Goal: Task Accomplishment & Management: Complete application form

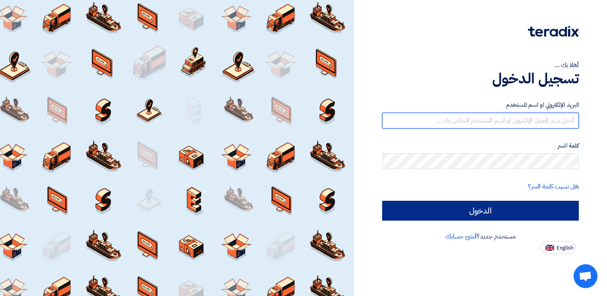
type input "[PERSON_NAME][EMAIL_ADDRESS][DOMAIN_NAME]"
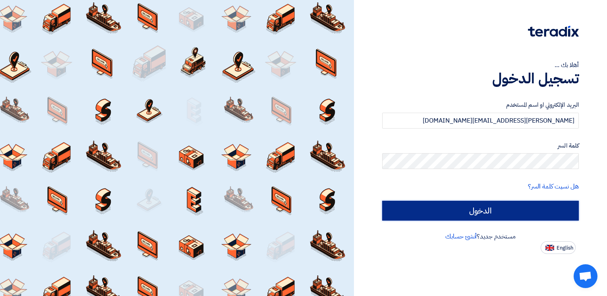
click at [479, 214] on input "الدخول" at bounding box center [480, 211] width 197 height 20
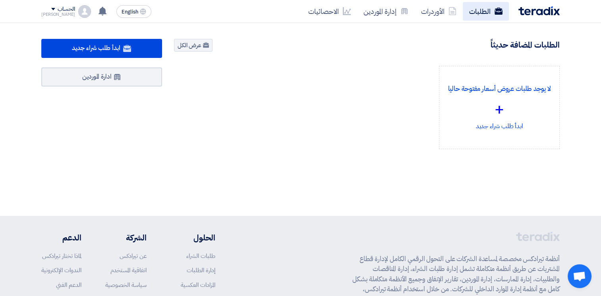
click at [488, 9] on link "الطلبات" at bounding box center [486, 11] width 46 height 19
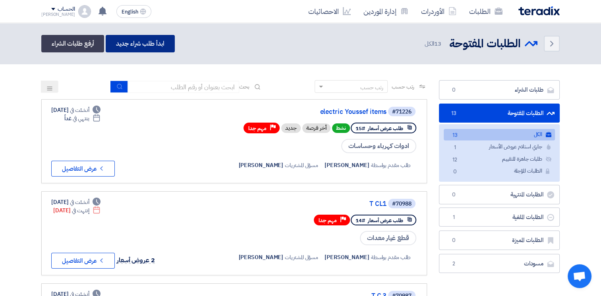
click at [162, 44] on link "ابدأ طلب شراء جديد" at bounding box center [140, 43] width 69 height 17
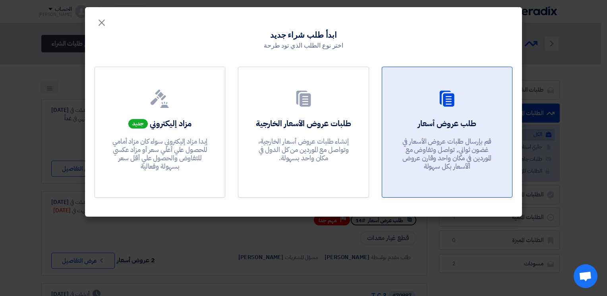
click at [459, 126] on h2 "طلب عروض أسعار" at bounding box center [447, 123] width 58 height 11
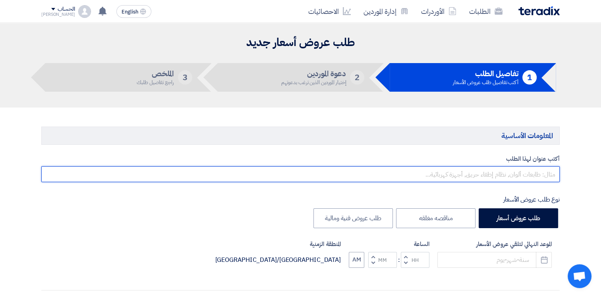
click at [527, 174] on input "text" at bounding box center [300, 174] width 519 height 16
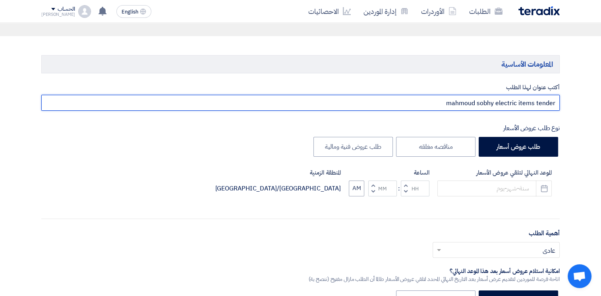
scroll to position [75, 0]
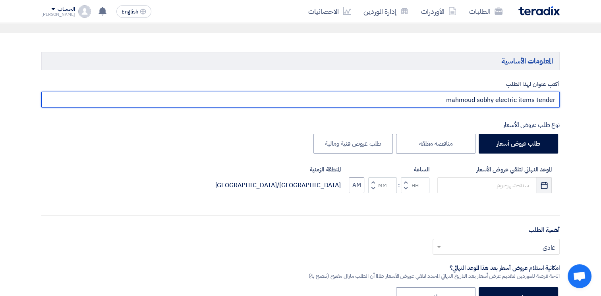
type input "mahmoud sobhy electric items tender"
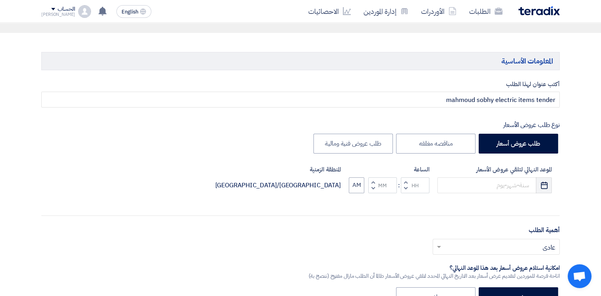
click at [544, 185] on icon "Pick a date" at bounding box center [544, 186] width 8 height 8
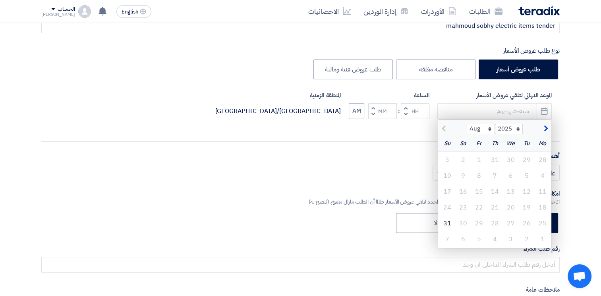
scroll to position [151, 0]
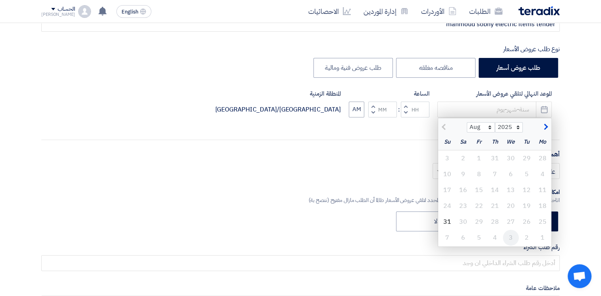
click at [510, 238] on div "3" at bounding box center [511, 238] width 16 height 16
type input "[DATE]"
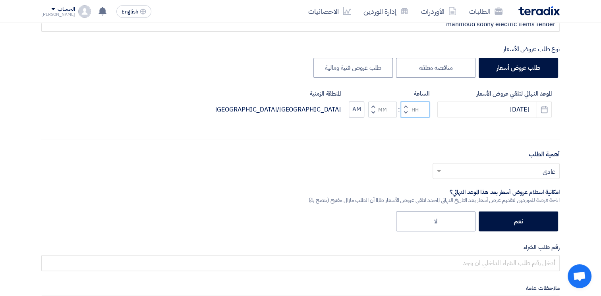
click at [417, 112] on input "Hours" at bounding box center [415, 110] width 29 height 16
type input "02"
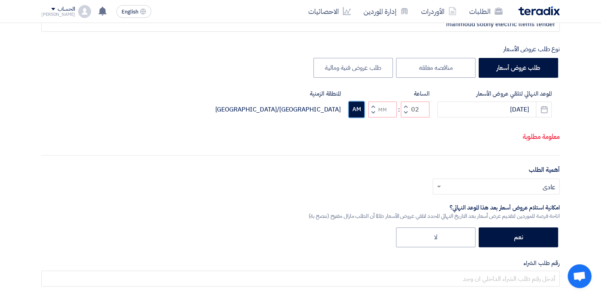
click at [360, 110] on button "AM" at bounding box center [356, 110] width 15 height 16
click at [383, 112] on input "Minutes" at bounding box center [382, 110] width 29 height 16
type input "00"
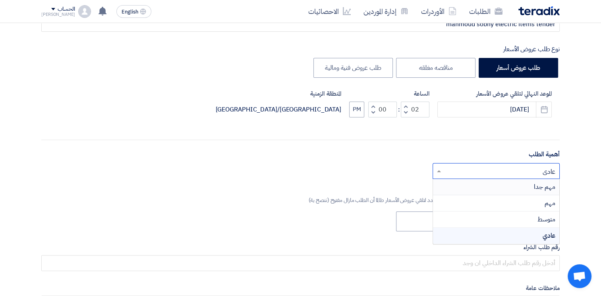
click at [504, 179] on ng-select "أختر أهمية الطلب... × عادي × مهم جدا مهم متوسط عادي" at bounding box center [496, 171] width 127 height 16
click at [537, 185] on span "مهم جدا" at bounding box center [544, 187] width 21 height 10
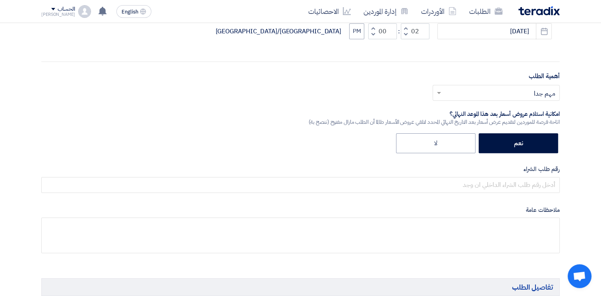
scroll to position [235, 0]
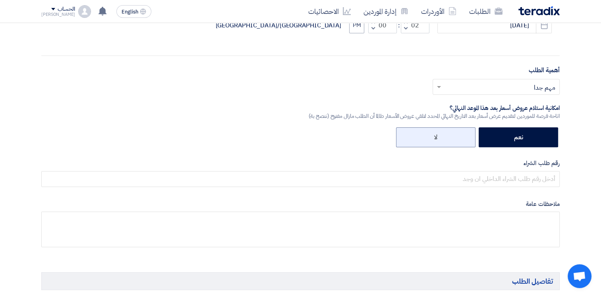
click at [446, 136] on label "لا" at bounding box center [435, 138] width 79 height 20
click at [438, 136] on input "لا" at bounding box center [434, 136] width 5 height 5
radio input "true"
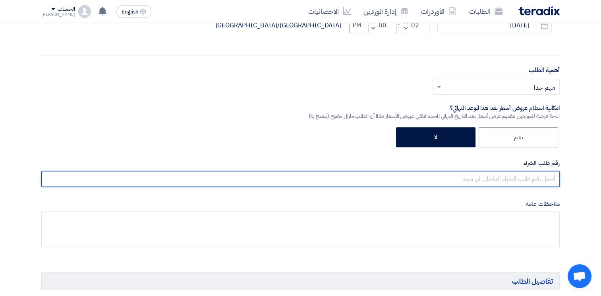
click at [515, 180] on input "text" at bounding box center [300, 179] width 519 height 16
type input "16"
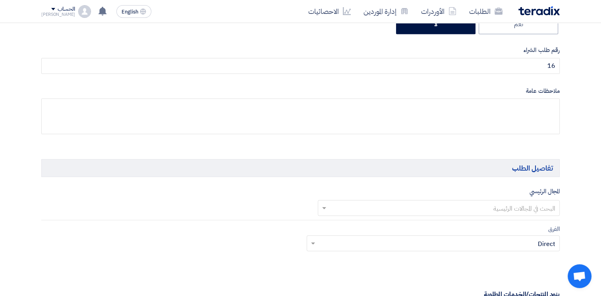
scroll to position [350, 0]
click at [539, 208] on input "text" at bounding box center [443, 207] width 226 height 13
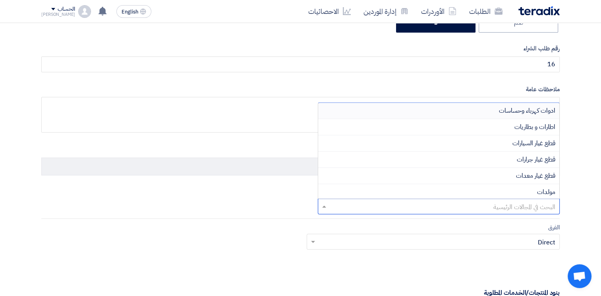
click at [548, 114] on span "ادوات كهرباء وحساسات" at bounding box center [527, 111] width 56 height 10
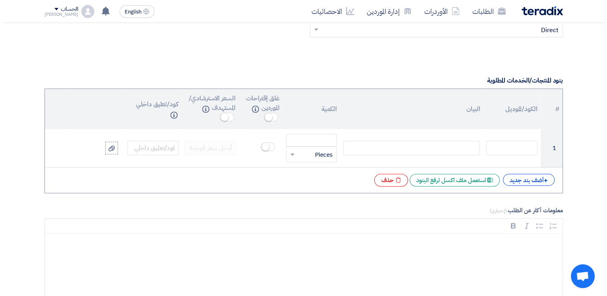
scroll to position [564, 0]
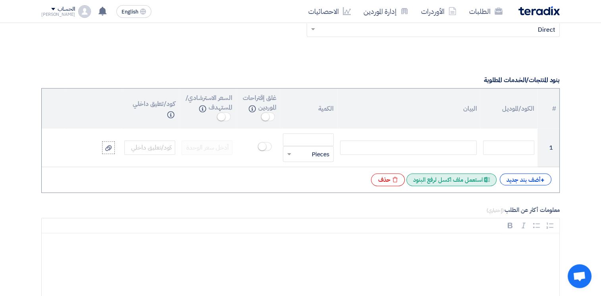
click at [447, 176] on div "Excel file استعمل ملف اكسل لرفع البنود" at bounding box center [452, 180] width 90 height 13
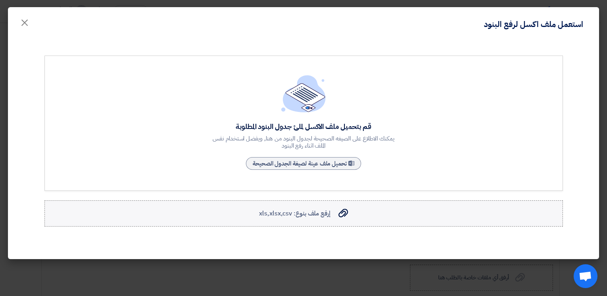
click at [332, 213] on div "إرفع ملف بنوع: xls,xlsx,csv إرفع ملف بنوع: xls,xlsx,csv" at bounding box center [303, 214] width 89 height 10
click at [0, 0] on input "إرفع ملف بنوع: xls,xlsx,csv إرفع ملف بنوع: xls,xlsx,csv" at bounding box center [0, 0] width 0 height 0
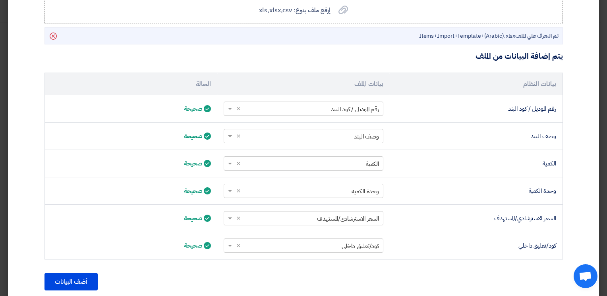
scroll to position [232, 0]
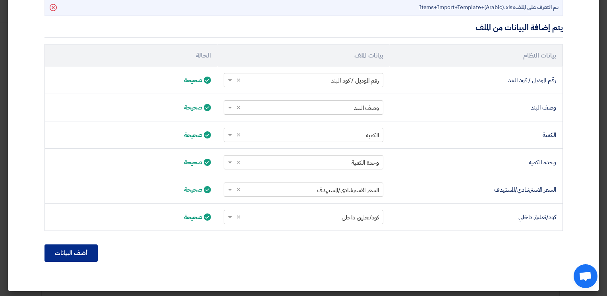
click at [58, 254] on button "أضف البيانات" at bounding box center [71, 253] width 53 height 17
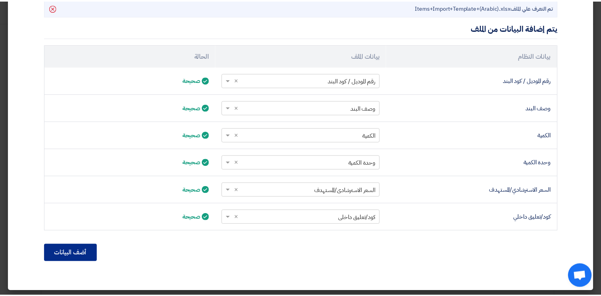
scroll to position [148, 0]
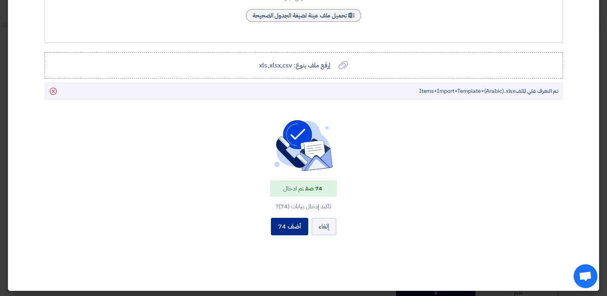
click at [283, 231] on button "أضف 74" at bounding box center [289, 226] width 37 height 17
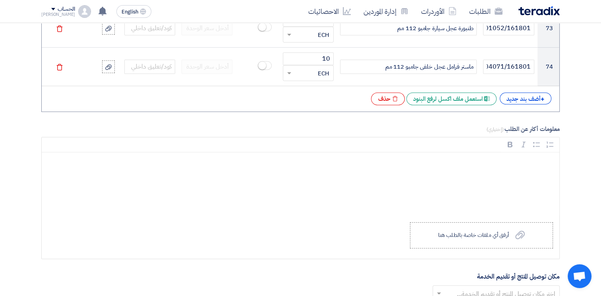
scroll to position [3459, 0]
click at [507, 166] on div "Rich Text Editor, main" at bounding box center [301, 184] width 518 height 64
click at [474, 159] on p "يرجي التسعير بناءا علي التوصيف فقط" at bounding box center [303, 164] width 504 height 10
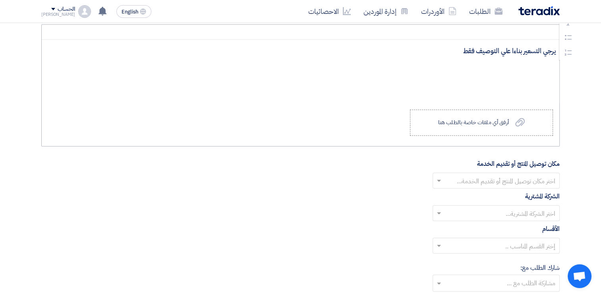
scroll to position [3592, 0]
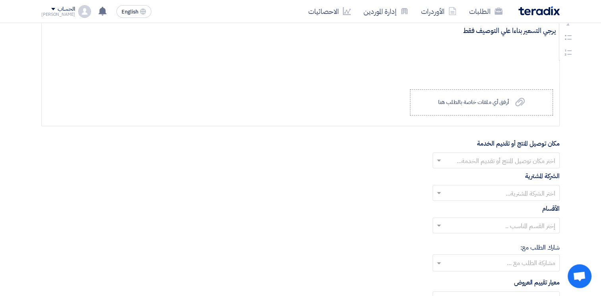
click at [532, 155] on input "text" at bounding box center [500, 161] width 111 height 13
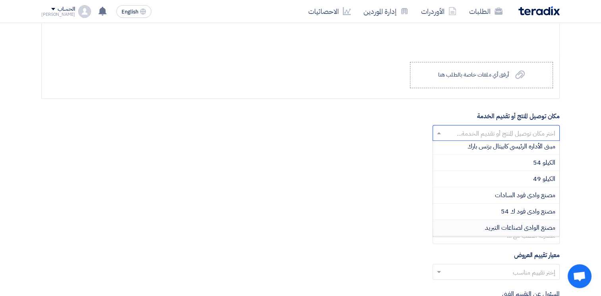
scroll to position [0, 0]
click at [498, 193] on span "مصنع وادى فود السادات" at bounding box center [525, 198] width 60 height 10
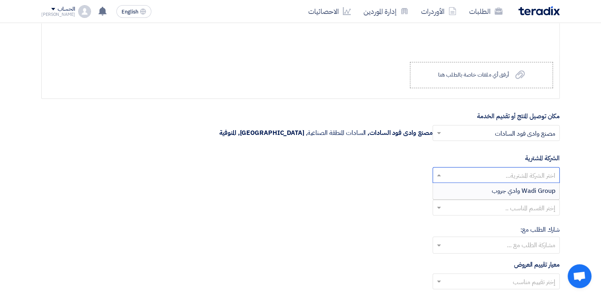
click at [462, 170] on input "text" at bounding box center [500, 176] width 111 height 13
click at [505, 186] on span "Wadi Group وادي جروب" at bounding box center [524, 191] width 64 height 10
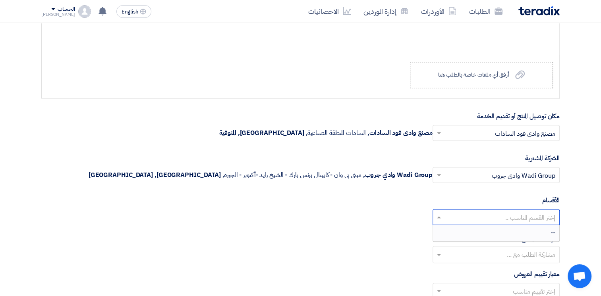
click at [547, 212] on input "text" at bounding box center [500, 218] width 111 height 13
click at [543, 229] on div "--" at bounding box center [496, 233] width 126 height 16
click at [532, 249] on input "text" at bounding box center [495, 255] width 119 height 13
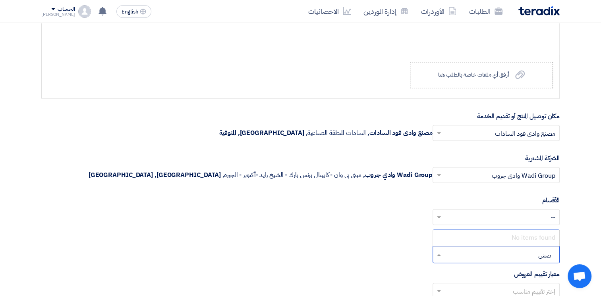
type input "ص"
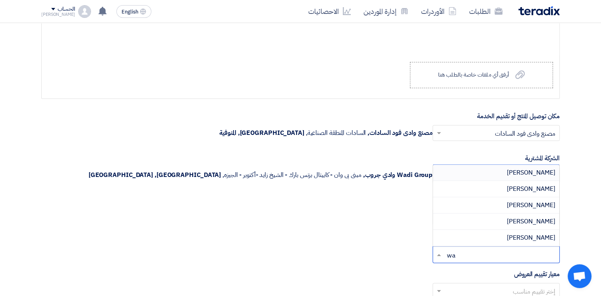
type input "wah"
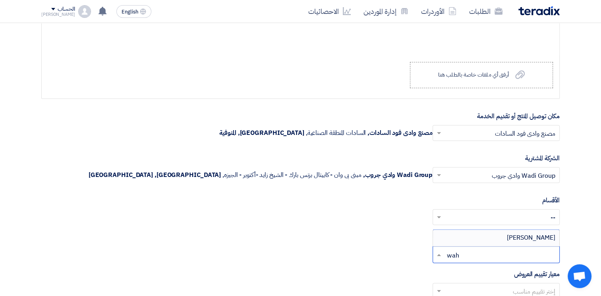
click at [537, 233] on span "[PERSON_NAME]" at bounding box center [531, 238] width 48 height 10
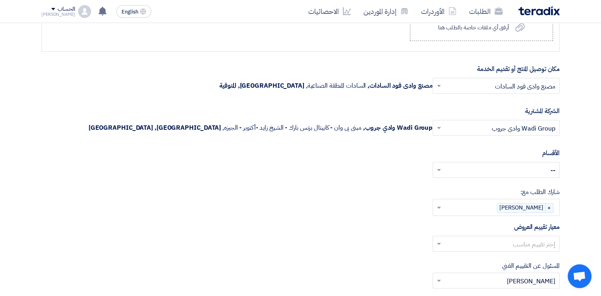
scroll to position [3689, 0]
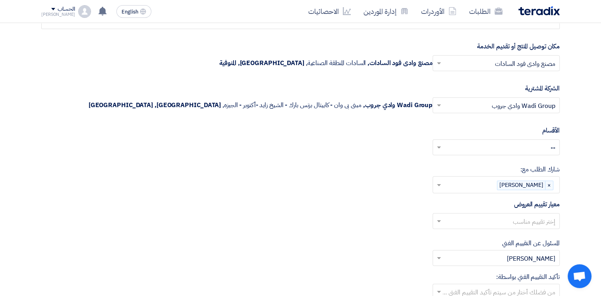
click at [548, 216] on input "text" at bounding box center [500, 222] width 111 height 13
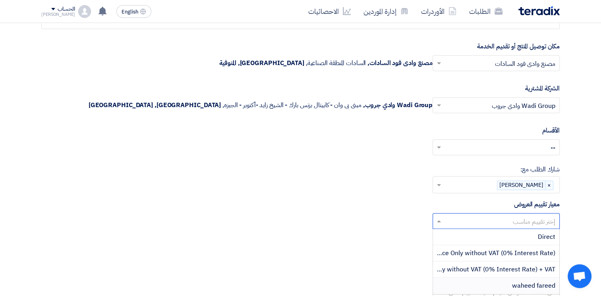
click at [542, 281] on span "waheed fareed" at bounding box center [533, 286] width 43 height 10
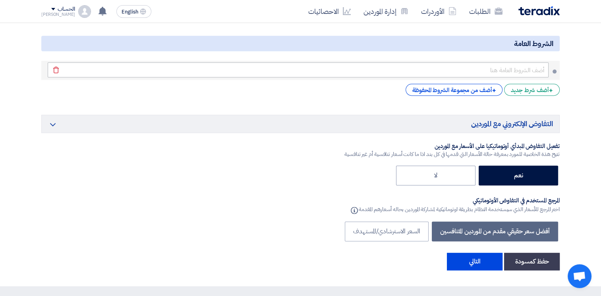
scroll to position [4037, 0]
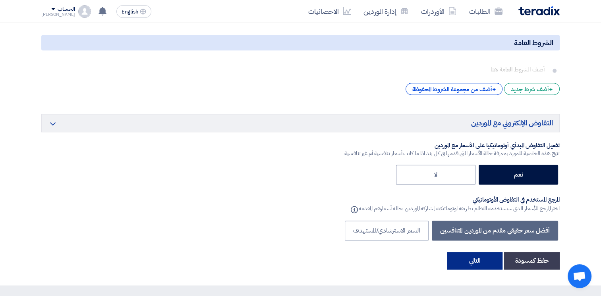
click at [478, 253] on button "التالي" at bounding box center [475, 260] width 56 height 17
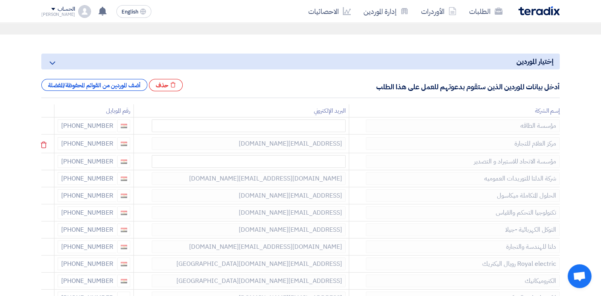
scroll to position [73, 0]
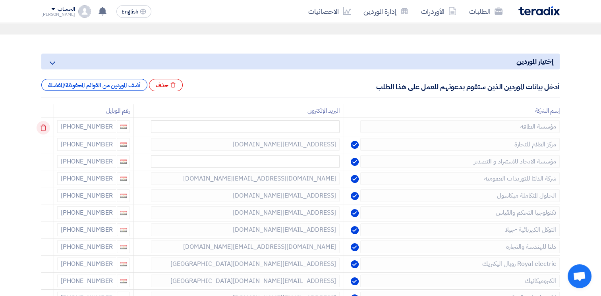
click at [49, 126] on icon at bounding box center [44, 128] width 14 height 14
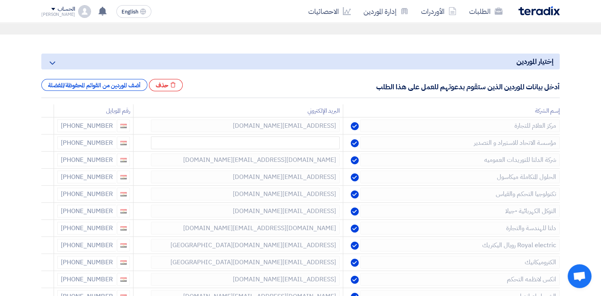
click at [0, 0] on icon at bounding box center [0, 0] width 0 height 0
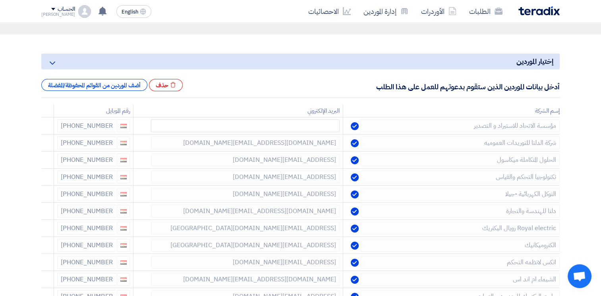
click at [0, 0] on icon at bounding box center [0, 0] width 0 height 0
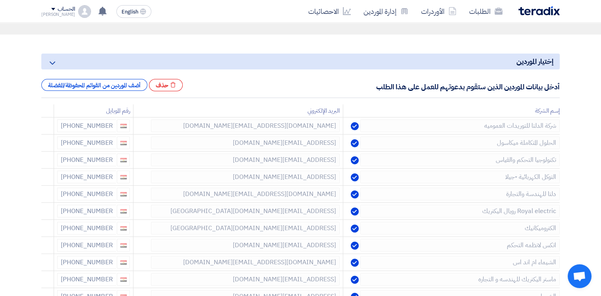
click at [0, 0] on icon at bounding box center [0, 0] width 0 height 0
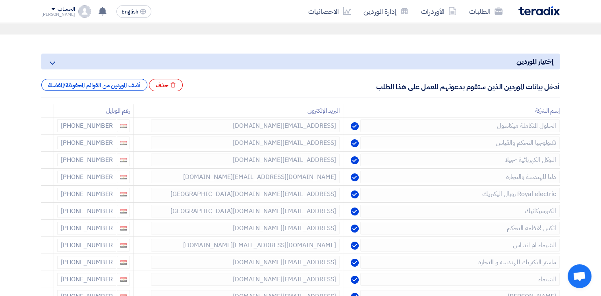
click at [0, 0] on icon at bounding box center [0, 0] width 0 height 0
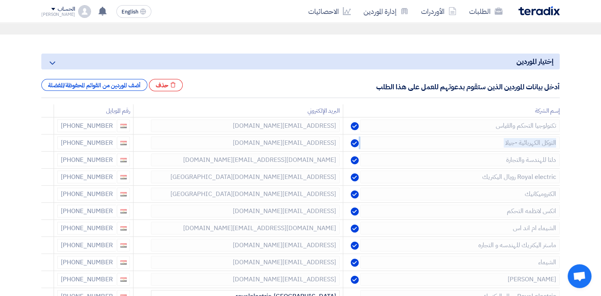
click at [0, 0] on icon at bounding box center [0, 0] width 0 height 0
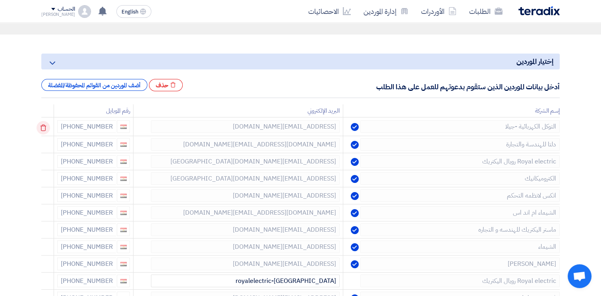
click at [46, 126] on td at bounding box center [47, 127] width 13 height 19
click at [46, 126] on use at bounding box center [44, 128] width 6 height 7
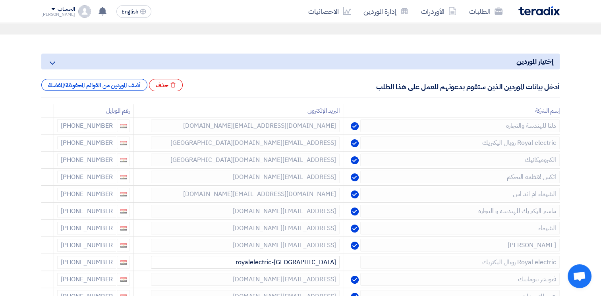
click at [0, 0] on use at bounding box center [0, 0] width 0 height 0
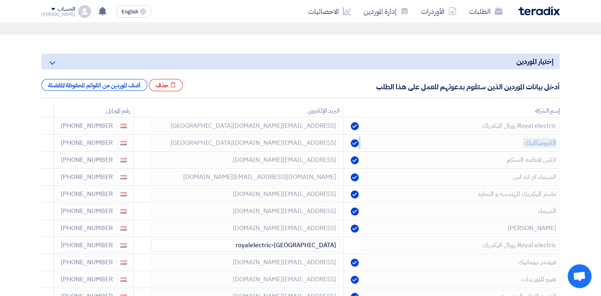
click at [0, 0] on use at bounding box center [0, 0] width 0 height 0
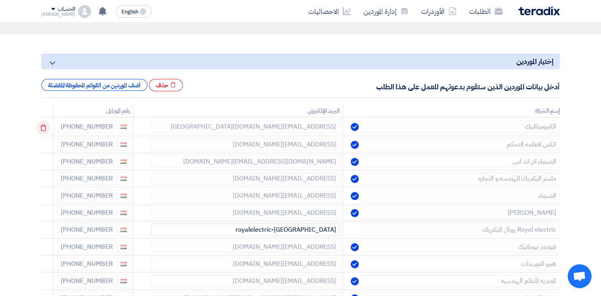
click at [46, 126] on icon at bounding box center [44, 128] width 14 height 14
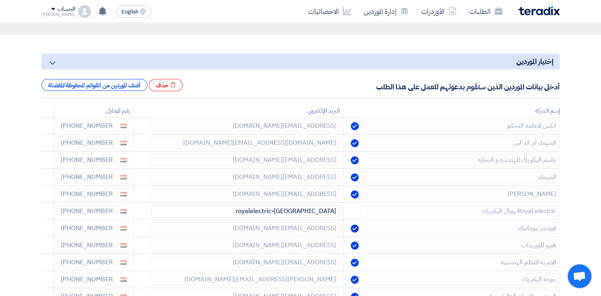
click at [0, 0] on use at bounding box center [0, 0] width 0 height 0
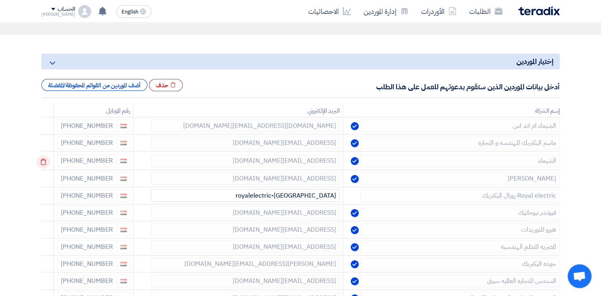
click at [50, 161] on icon at bounding box center [44, 162] width 14 height 14
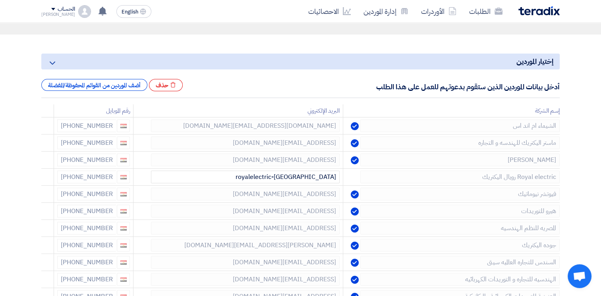
click at [0, 0] on icon at bounding box center [0, 0] width 0 height 0
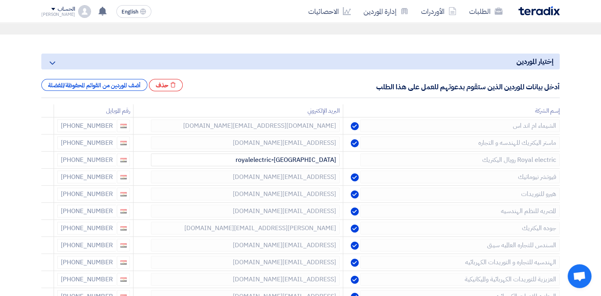
click at [0, 0] on icon at bounding box center [0, 0] width 0 height 0
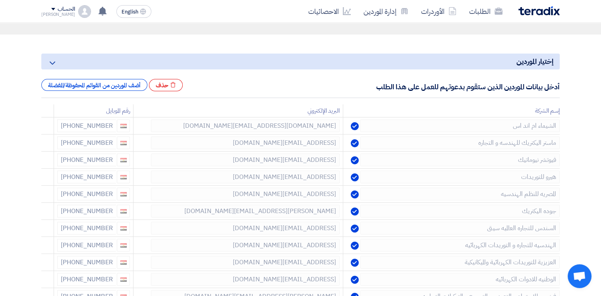
click at [0, 0] on icon at bounding box center [0, 0] width 0 height 0
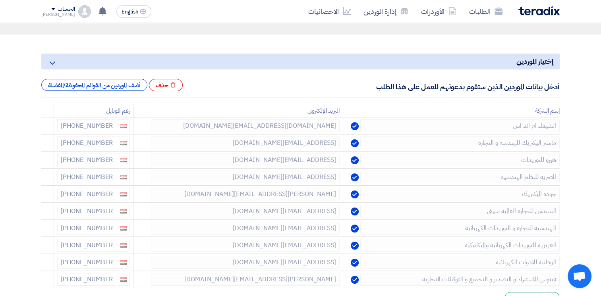
click at [0, 0] on icon at bounding box center [0, 0] width 0 height 0
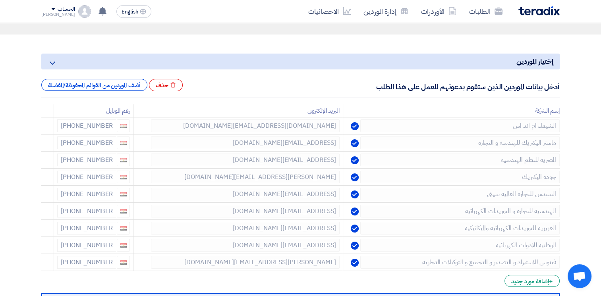
click at [0, 0] on icon at bounding box center [0, 0] width 0 height 0
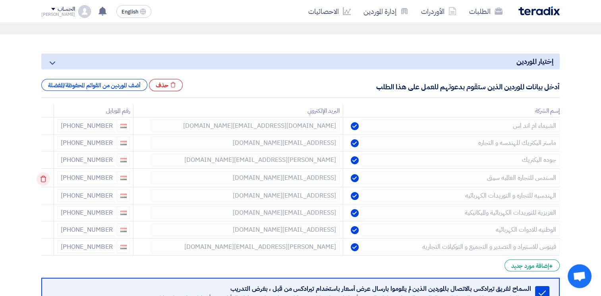
click at [47, 176] on icon at bounding box center [44, 179] width 14 height 14
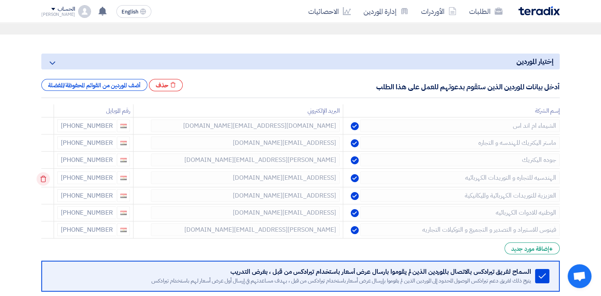
click at [45, 179] on icon at bounding box center [44, 179] width 14 height 14
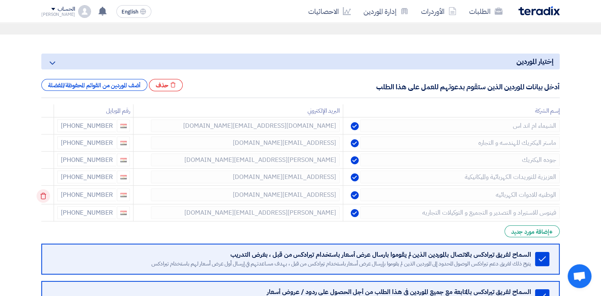
click at [46, 196] on icon at bounding box center [44, 197] width 14 height 14
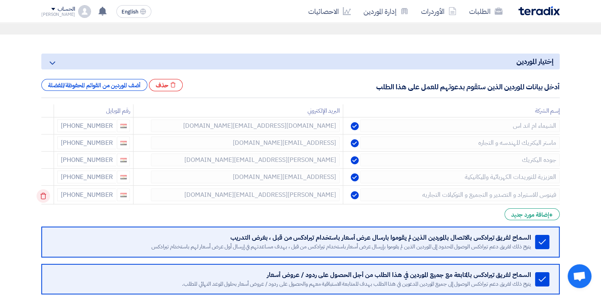
click at [46, 198] on icon at bounding box center [44, 197] width 14 height 14
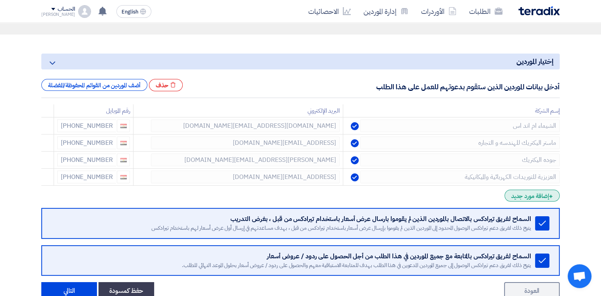
click at [546, 197] on div "+ إضافة مورد جديد" at bounding box center [532, 196] width 55 height 12
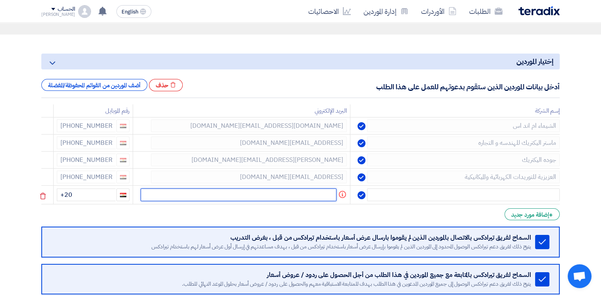
click at [236, 196] on input "text" at bounding box center [239, 195] width 196 height 13
paste input "[EMAIL_ADDRESS][DOMAIN_NAME]"
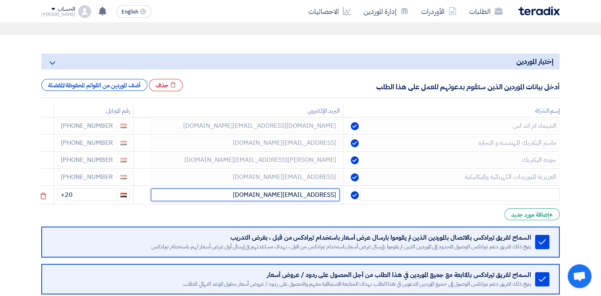
type input "[EMAIL_ADDRESS][DOMAIN_NAME]"
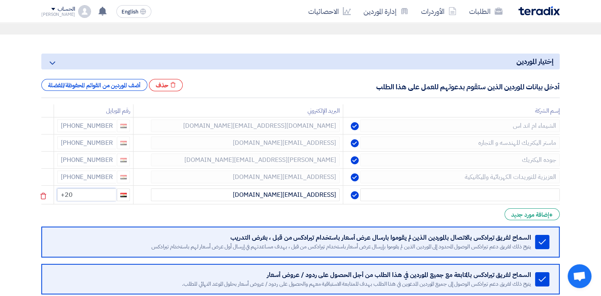
click at [86, 194] on input "+20" at bounding box center [86, 195] width 59 height 13
type input "[PHONE_NUMBER]"
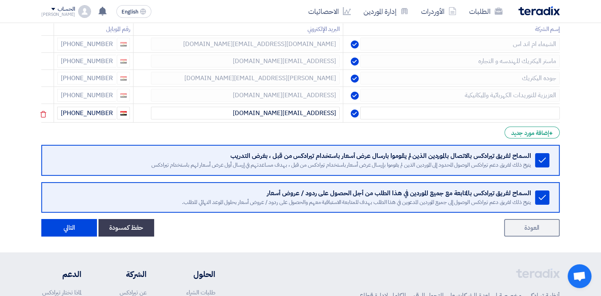
scroll to position [232, 0]
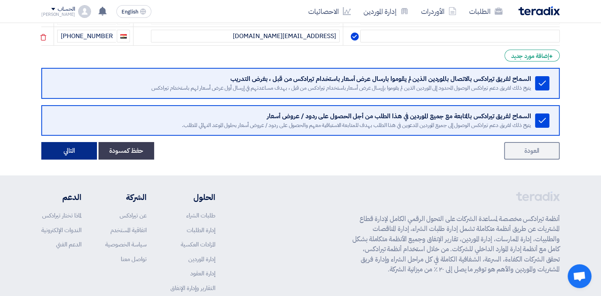
click at [77, 149] on button "التالي" at bounding box center [69, 150] width 56 height 17
click at [76, 155] on button "التالي" at bounding box center [69, 150] width 56 height 17
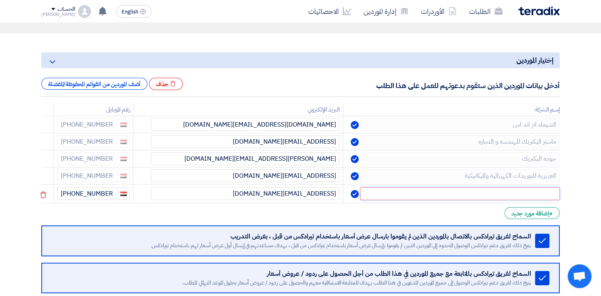
click at [410, 188] on input "text" at bounding box center [459, 194] width 199 height 13
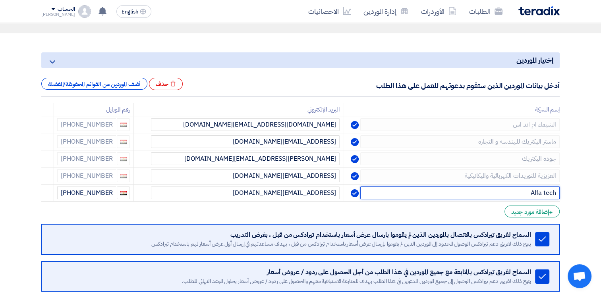
scroll to position [235, 0]
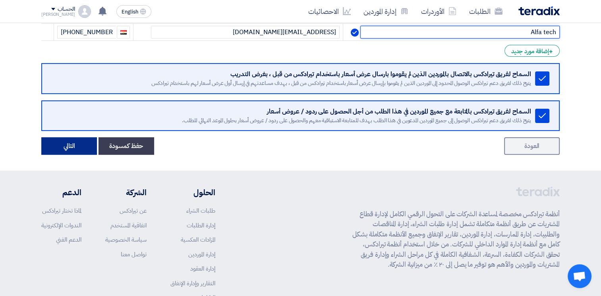
type input "Alfa tech"
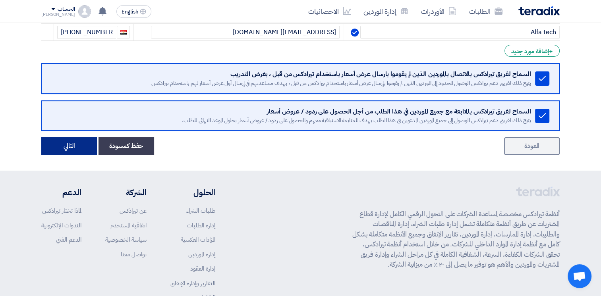
click at [83, 152] on button "التالي" at bounding box center [69, 145] width 56 height 17
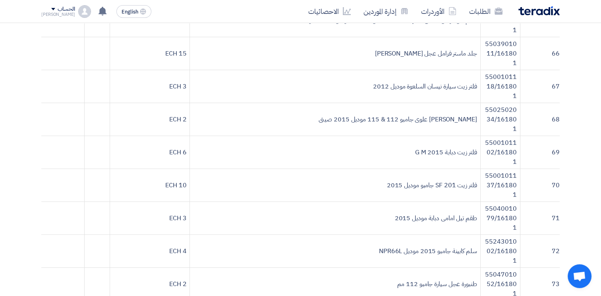
scroll to position [2168, 0]
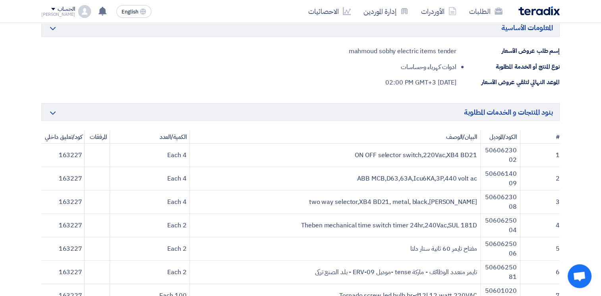
scroll to position [0, 0]
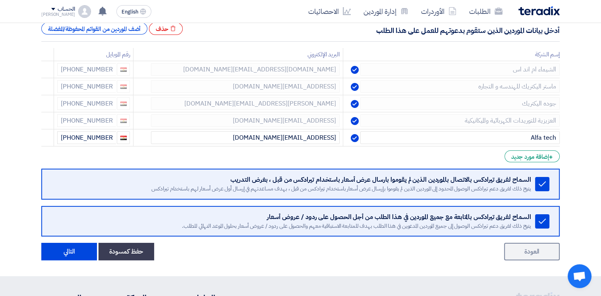
scroll to position [126, 0]
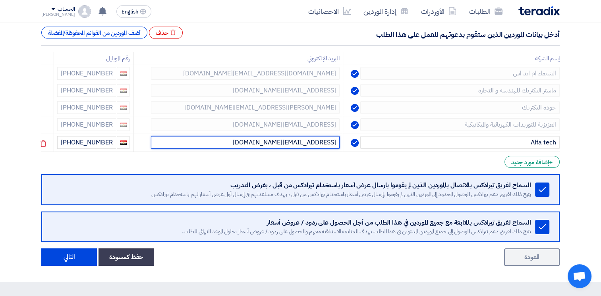
click at [267, 142] on input "[EMAIL_ADDRESS][DOMAIN_NAME]" at bounding box center [245, 142] width 189 height 13
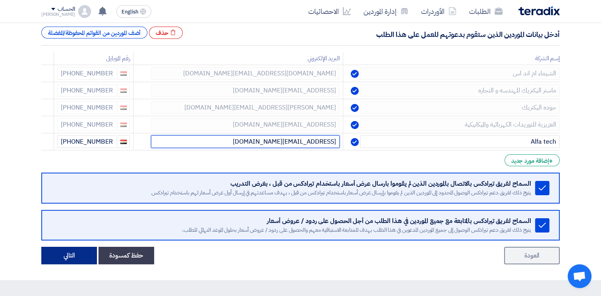
type input "[EMAIL_ADDRESS][DOMAIN_NAME]"
click at [69, 259] on button "التالي" at bounding box center [69, 255] width 56 height 17
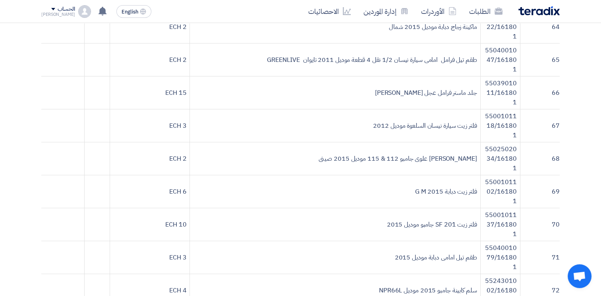
scroll to position [2233, 0]
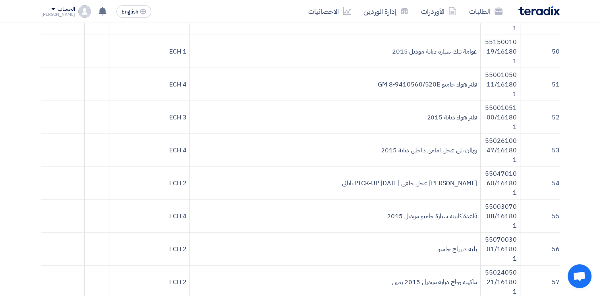
scroll to position [1521, 0]
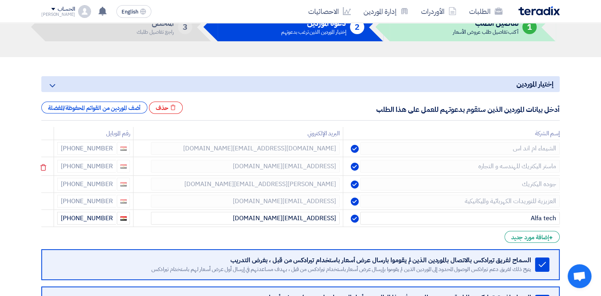
scroll to position [55, 0]
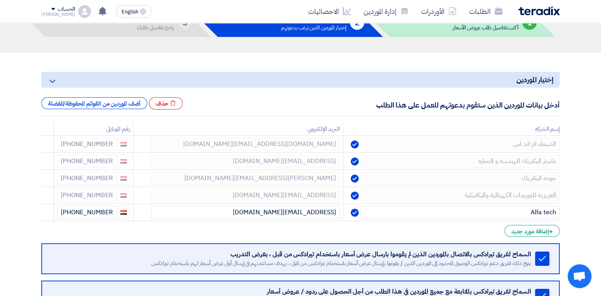
click at [290, 231] on form "إختيار الموردين Minimize/Maximize Category أدخل بيانات الموردين الذين ستقوم بدع…" at bounding box center [300, 203] width 519 height 263
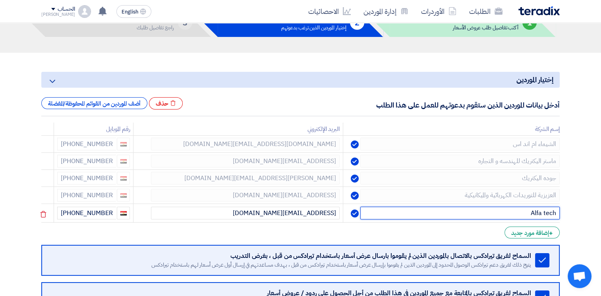
click at [466, 212] on input "Alfa tech" at bounding box center [459, 213] width 199 height 13
click at [534, 213] on input "Alfa tech" at bounding box center [459, 213] width 199 height 13
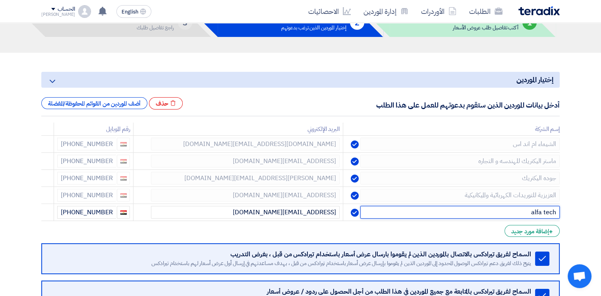
type input "alfa tech"
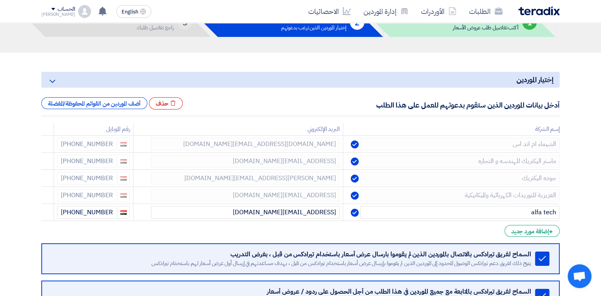
click at [343, 233] on form "إختيار الموردين Minimize/Maximize Category أدخل بيانات الموردين الذين ستقوم بدع…" at bounding box center [300, 203] width 519 height 263
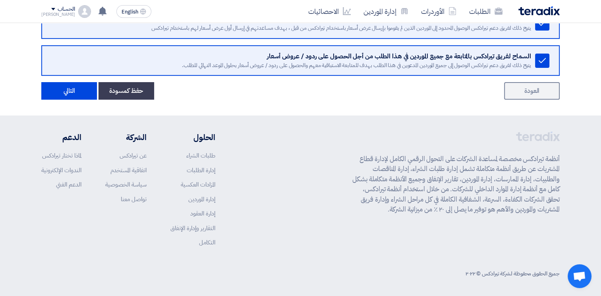
scroll to position [290, 0]
click at [70, 96] on button "التالي" at bounding box center [69, 90] width 56 height 17
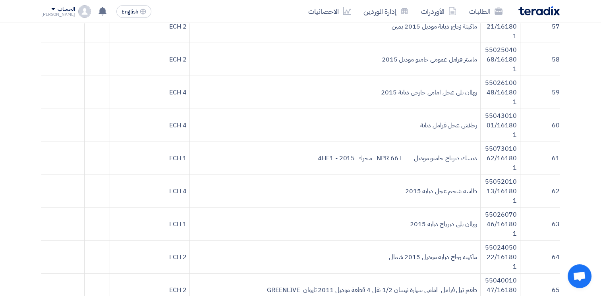
scroll to position [2233, 0]
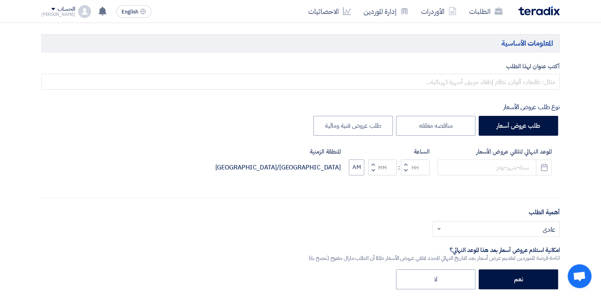
scroll to position [92, 0]
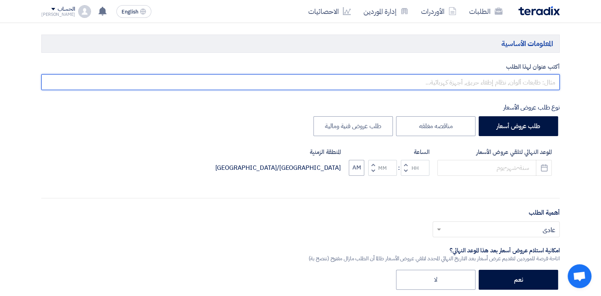
drag, startPoint x: 0, startPoint y: 0, endPoint x: 474, endPoint y: 77, distance: 480.2
click at [474, 77] on input "text" at bounding box center [300, 82] width 519 height 16
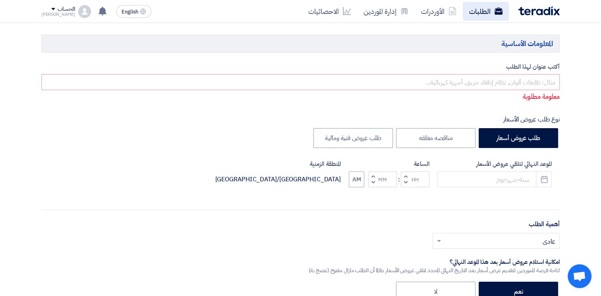
click at [482, 12] on link "الطلبات" at bounding box center [486, 11] width 46 height 19
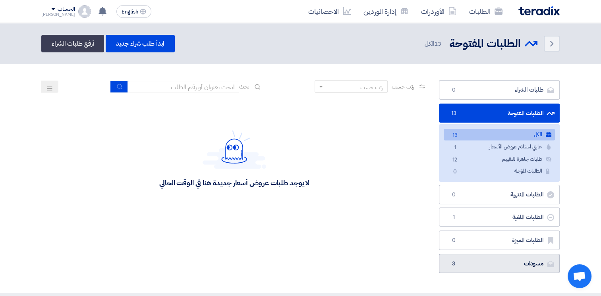
click at [468, 256] on link "مسودات مسودات 3" at bounding box center [499, 263] width 121 height 19
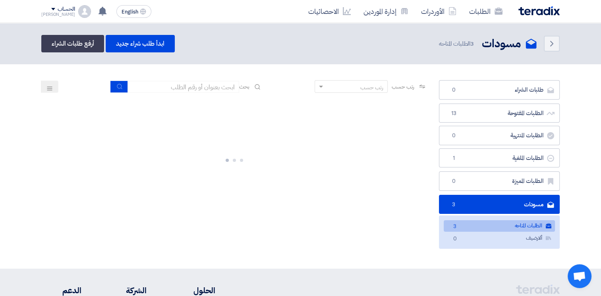
click at [466, 226] on link "الطلبات المتاحه الطلبات المتاحه 3" at bounding box center [499, 227] width 111 height 12
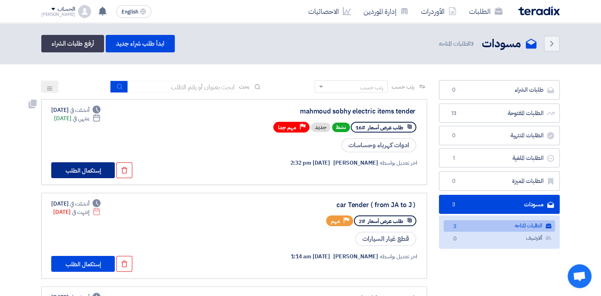
click at [88, 171] on button "إستكمال الطلب" at bounding box center [83, 171] width 64 height 16
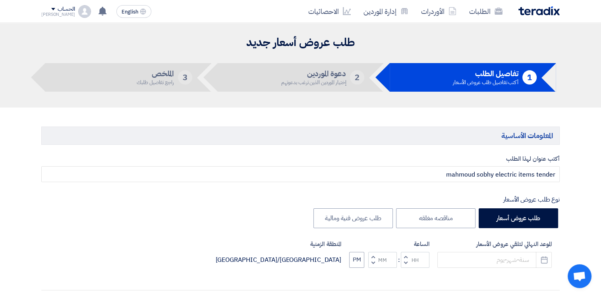
type input "[DATE]"
type input "02"
type input "00"
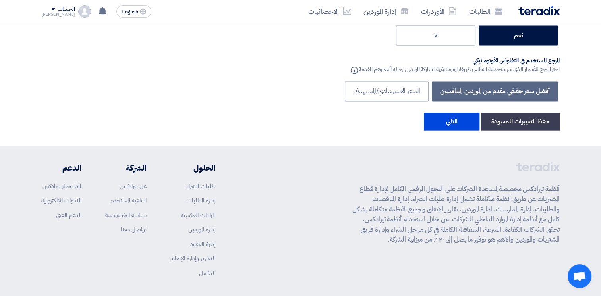
scroll to position [4199, 0]
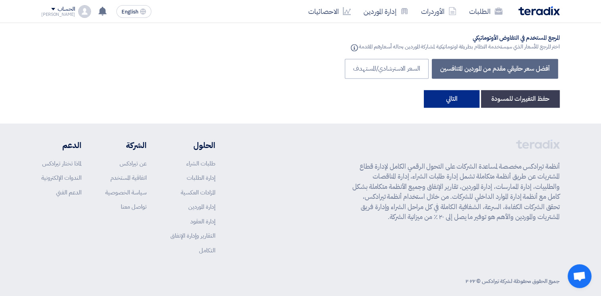
click at [448, 90] on button "التالي" at bounding box center [452, 98] width 56 height 17
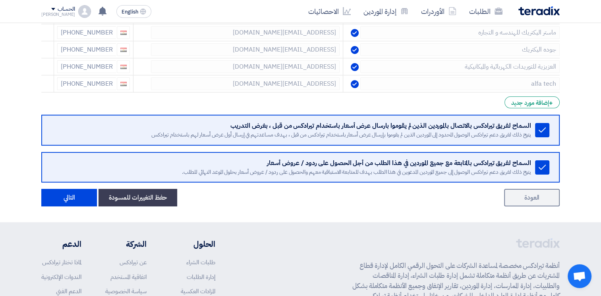
scroll to position [290, 0]
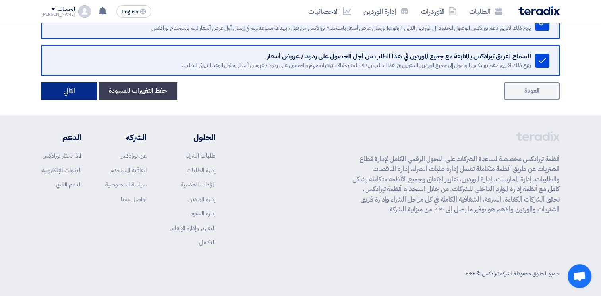
click at [67, 92] on button "التالي" at bounding box center [69, 90] width 56 height 17
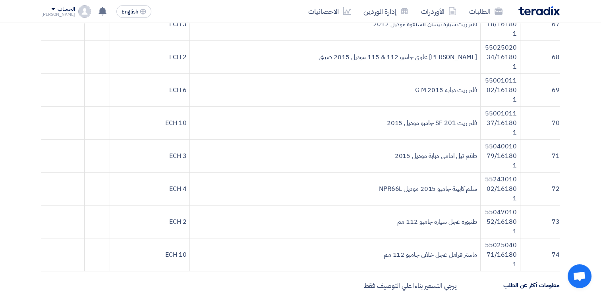
scroll to position [2233, 0]
